Goal: Task Accomplishment & Management: Use online tool/utility

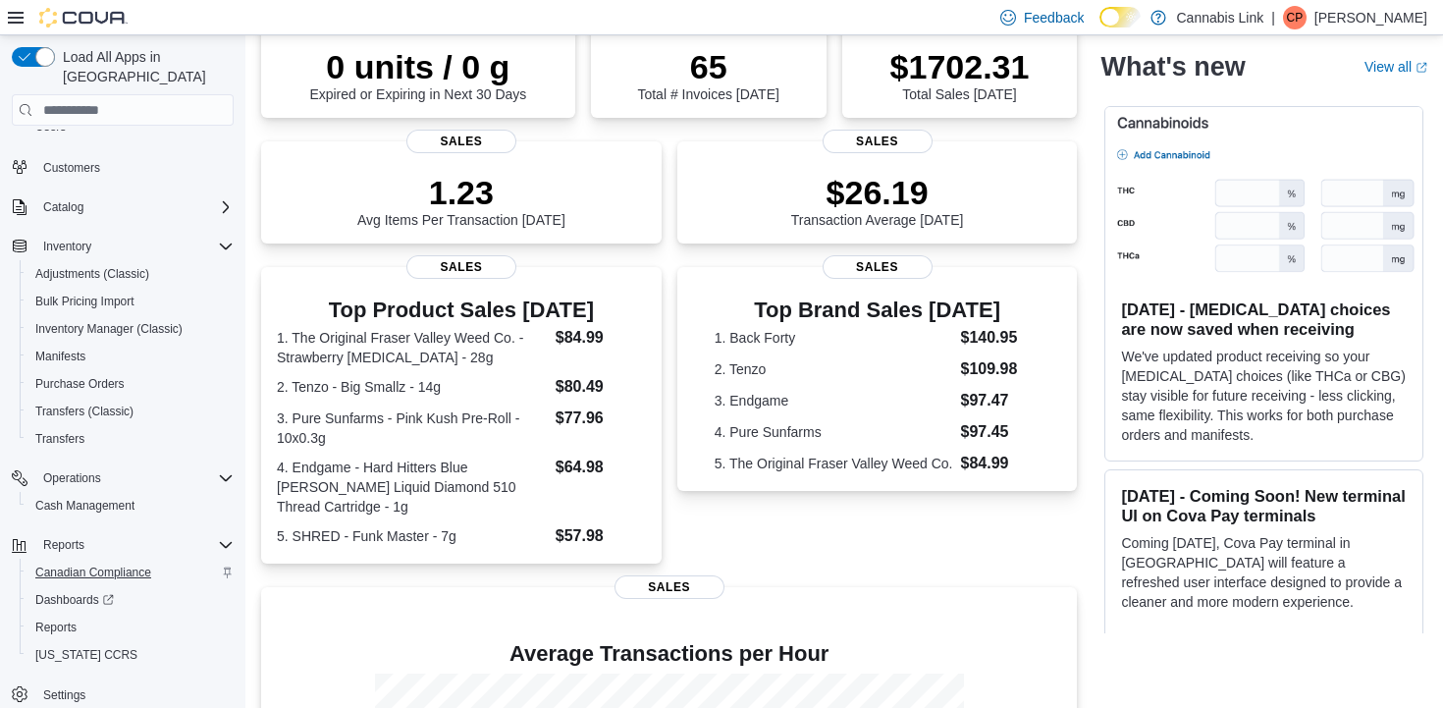
scroll to position [172, 0]
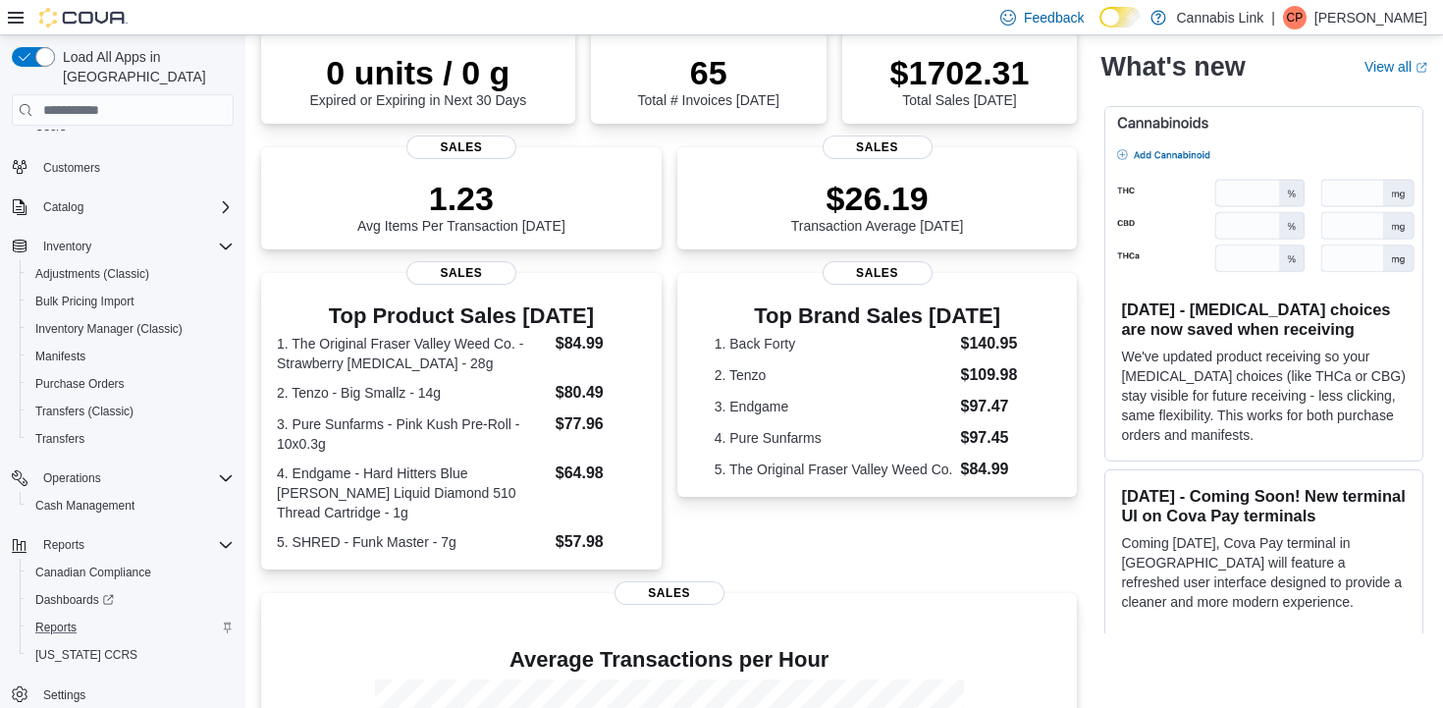
click at [87, 616] on div "Reports" at bounding box center [130, 628] width 206 height 24
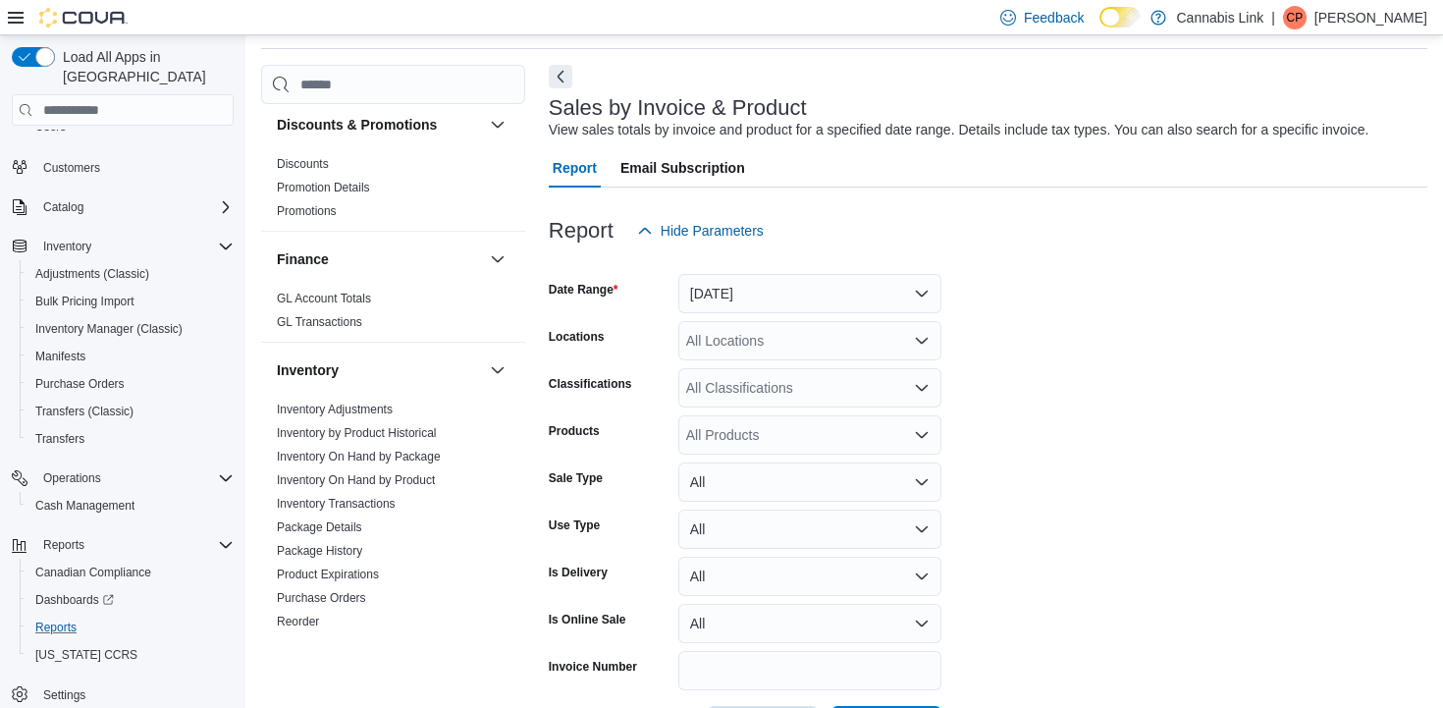
scroll to position [400, 0]
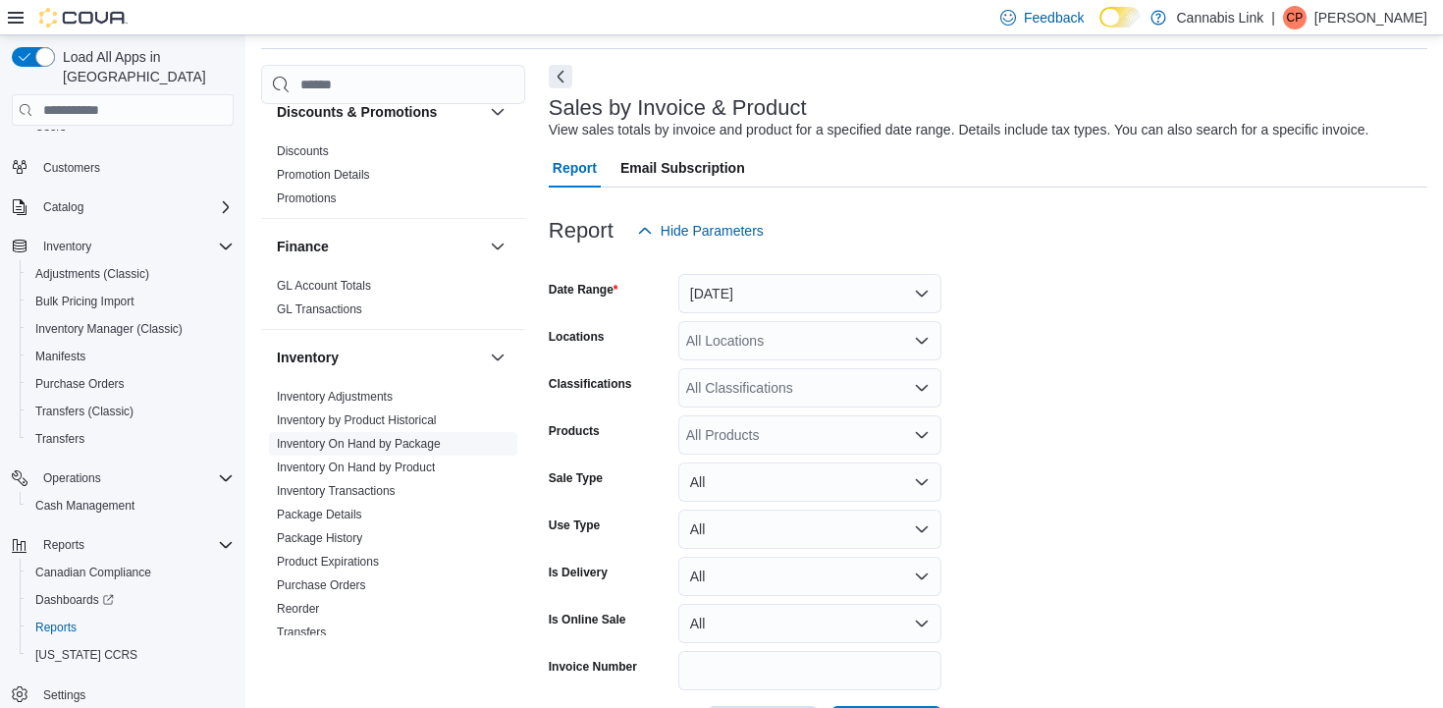
click at [459, 450] on span "Inventory On Hand by Package" at bounding box center [393, 444] width 248 height 24
click at [435, 475] on span "Inventory On Hand by Product" at bounding box center [356, 467] width 158 height 16
click at [435, 471] on link "Inventory On Hand by Product" at bounding box center [356, 467] width 158 height 14
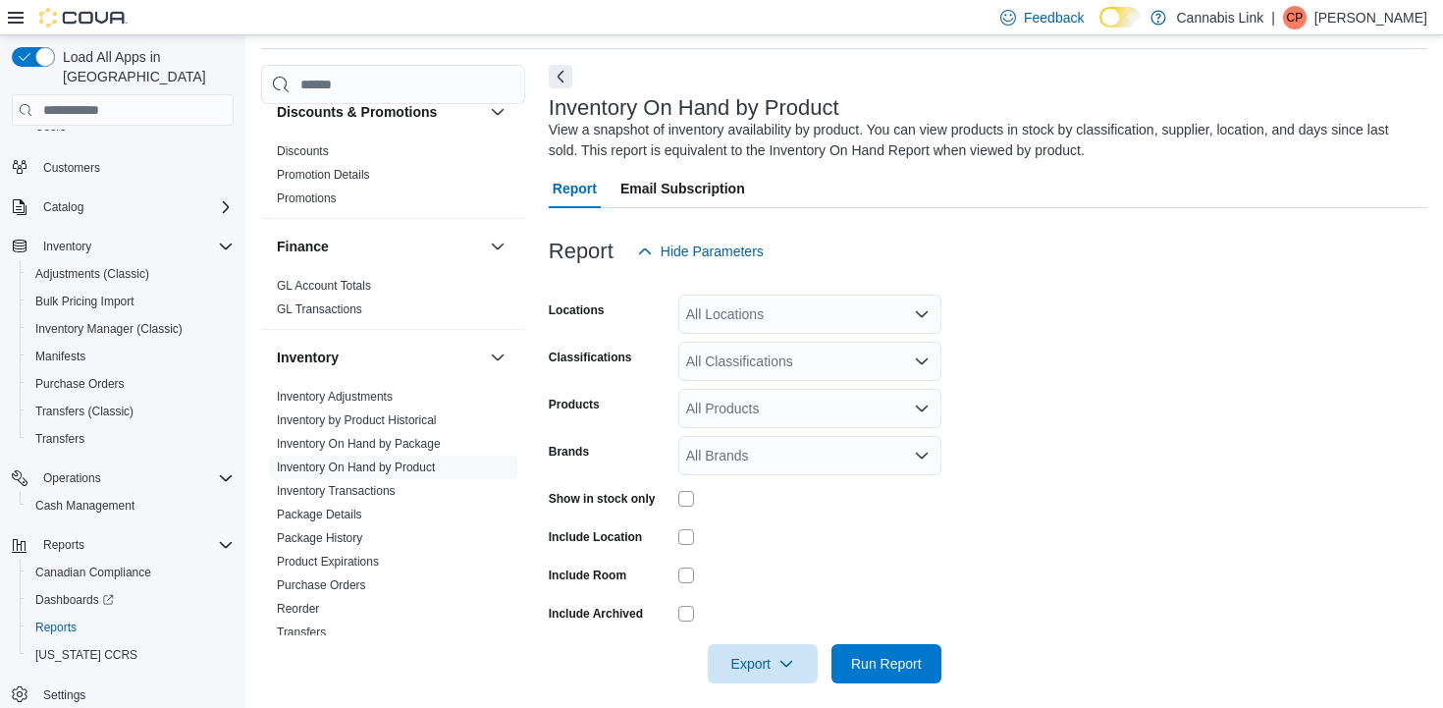
scroll to position [80, 0]
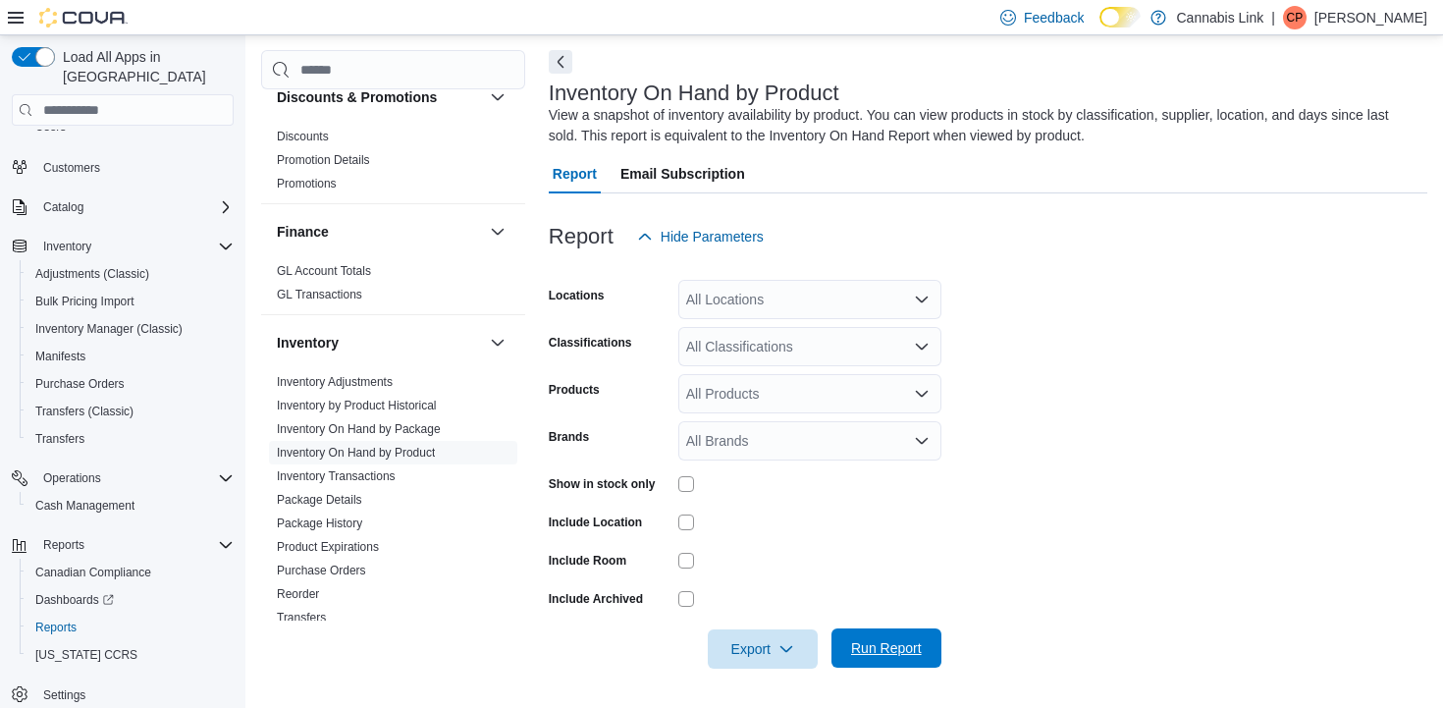
click at [853, 653] on span "Run Report" at bounding box center [886, 648] width 71 height 20
click at [895, 643] on span "Run Report" at bounding box center [886, 648] width 71 height 20
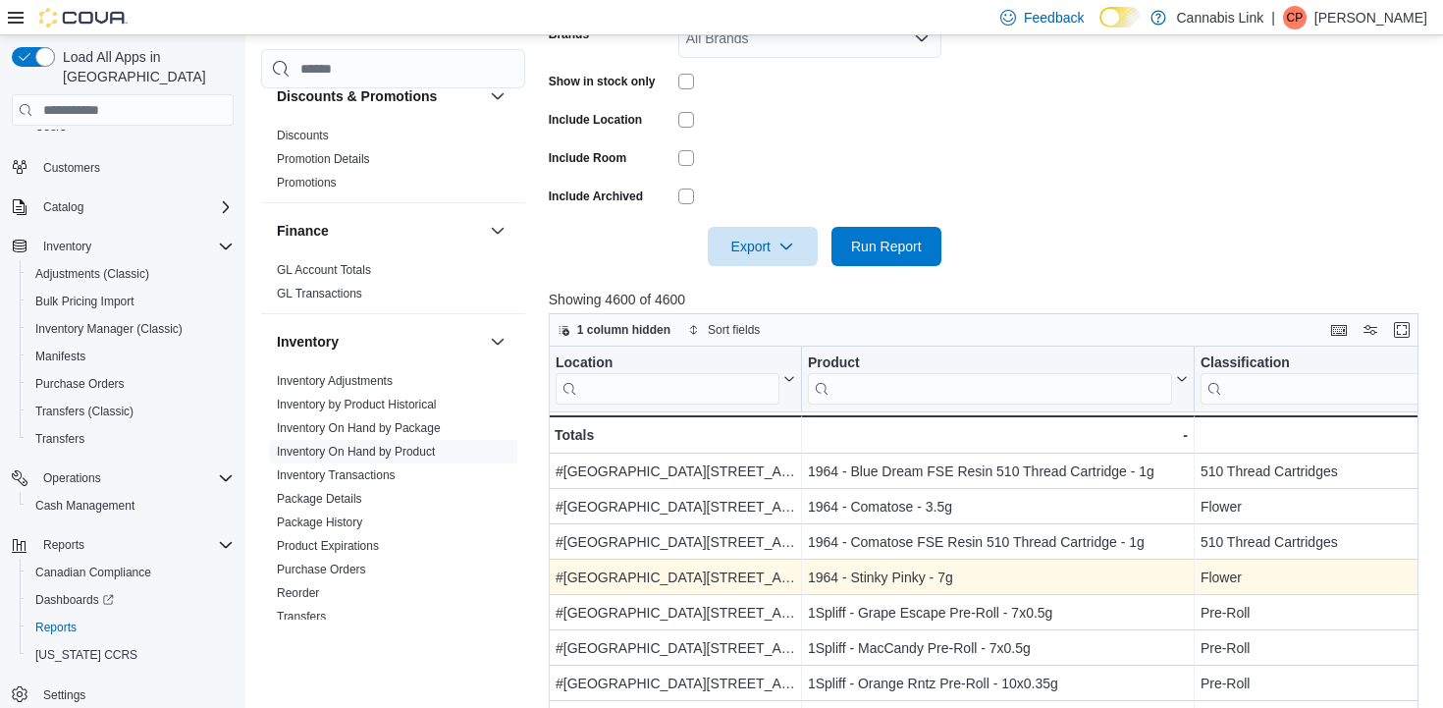
scroll to position [487, 0]
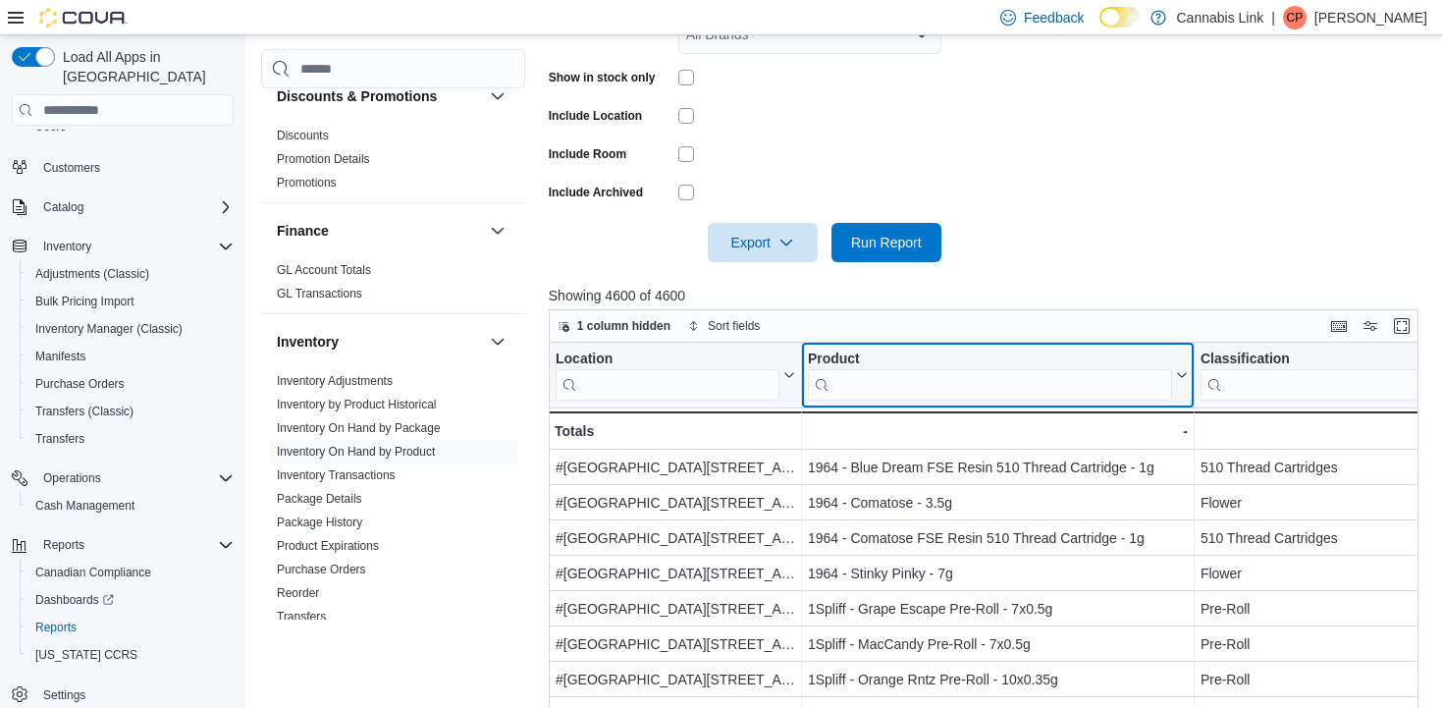
click at [863, 385] on input "search" at bounding box center [990, 384] width 364 height 31
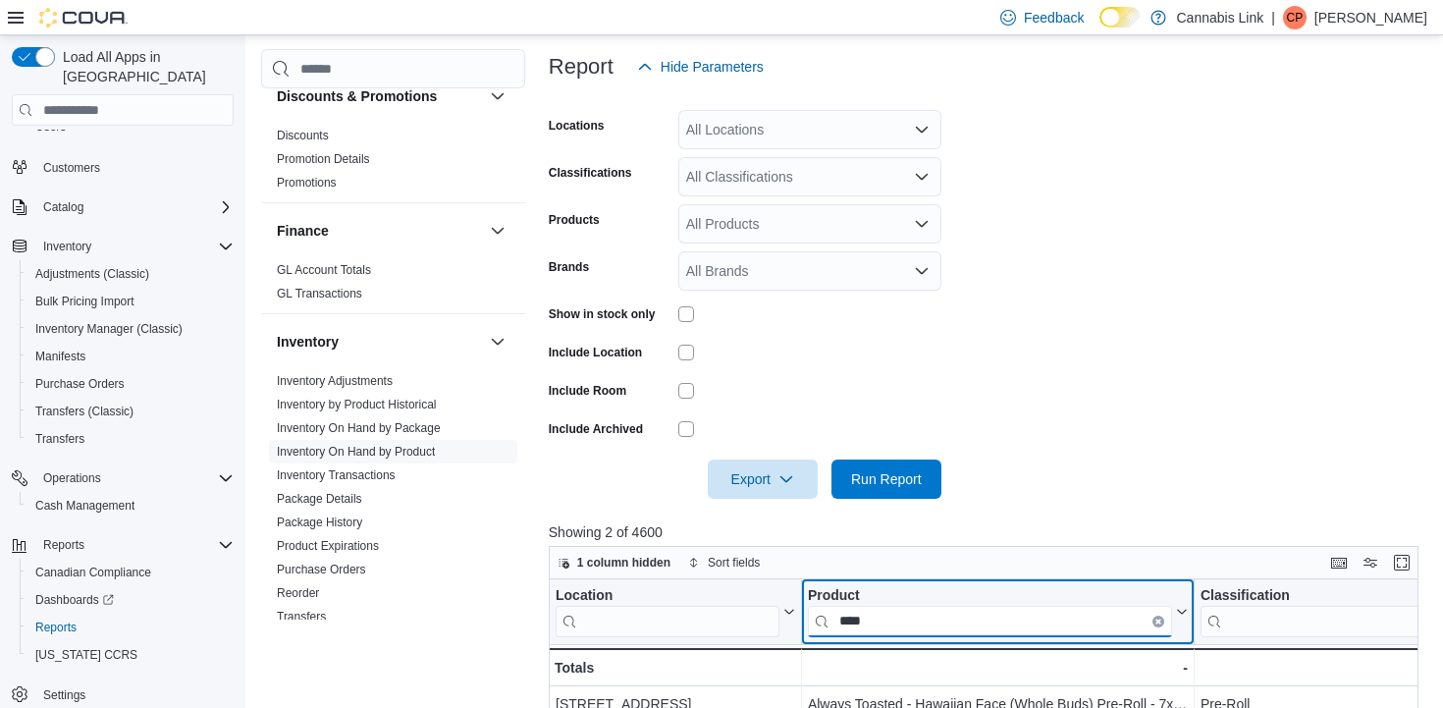
scroll to position [248, 0]
type input "****"
click at [1161, 624] on button "Clear input" at bounding box center [1158, 623] width 12 height 12
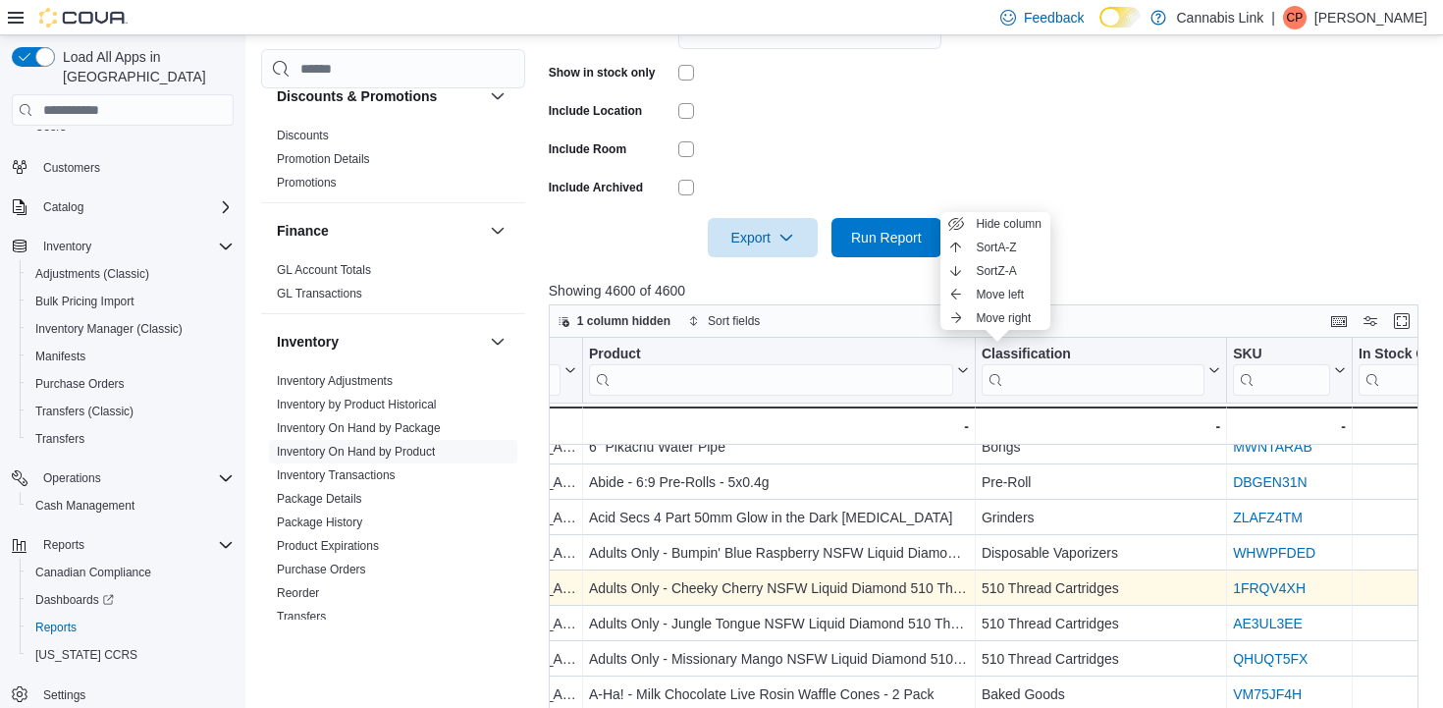
scroll to position [581, 185]
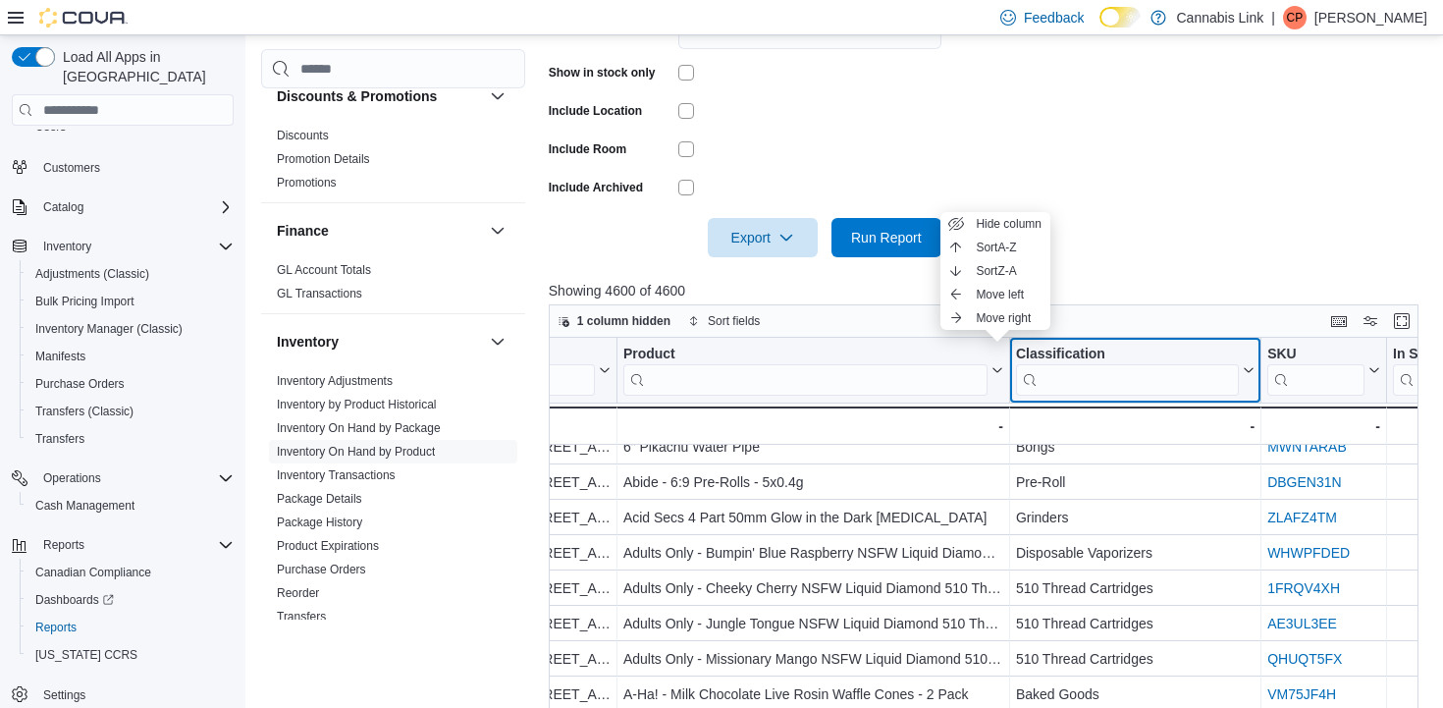
click at [1091, 386] on input "search" at bounding box center [1127, 379] width 223 height 31
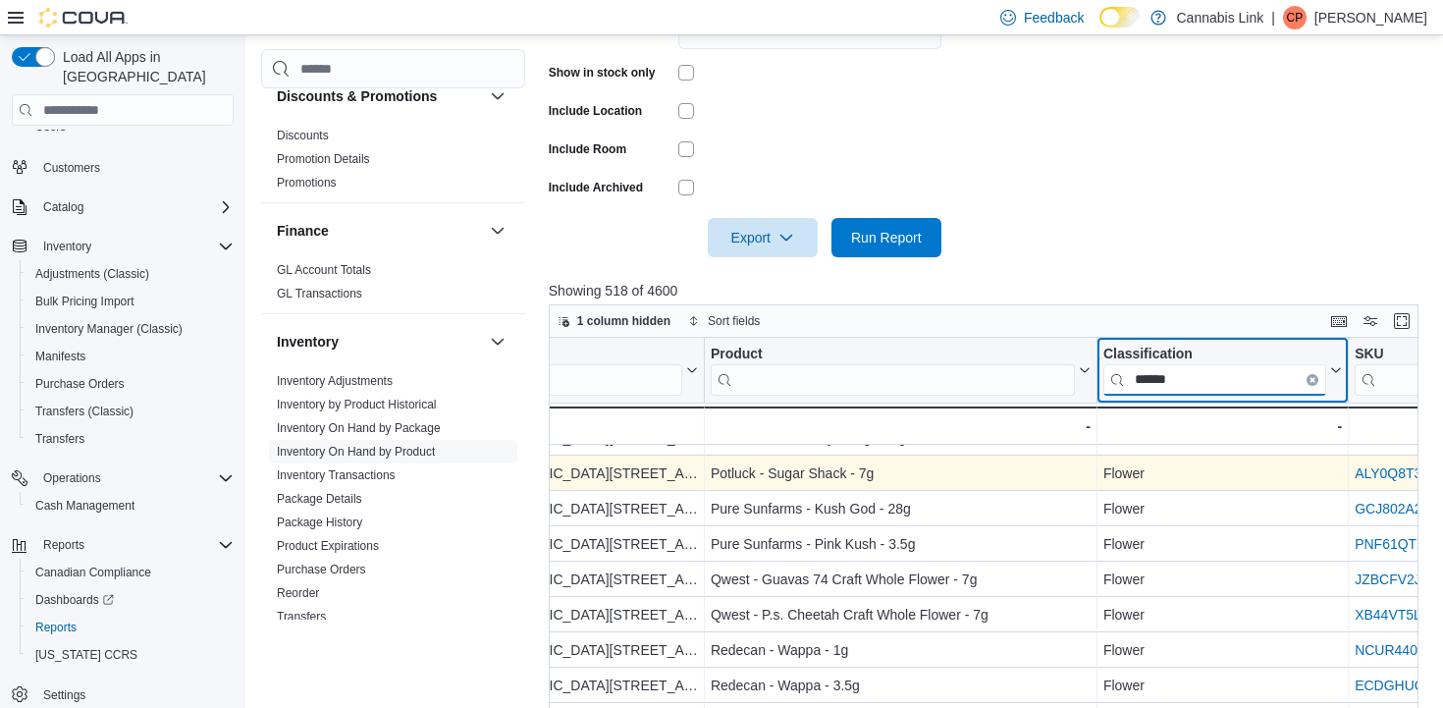
scroll to position [1286, 97]
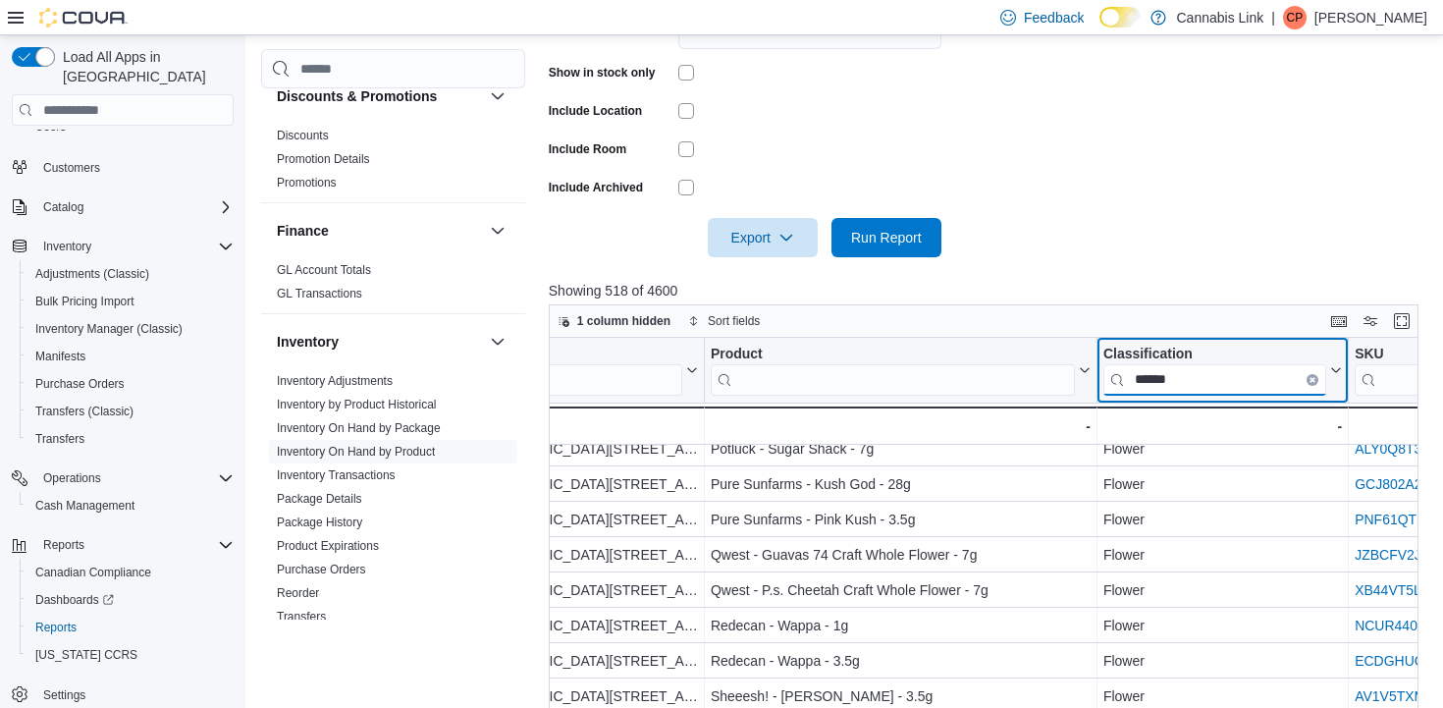
click at [1310, 371] on input "******" at bounding box center [1214, 379] width 223 height 31
type input "******"
click at [1311, 376] on button "Clear input" at bounding box center [1313, 380] width 12 height 12
